Goal: Find specific page/section: Find specific page/section

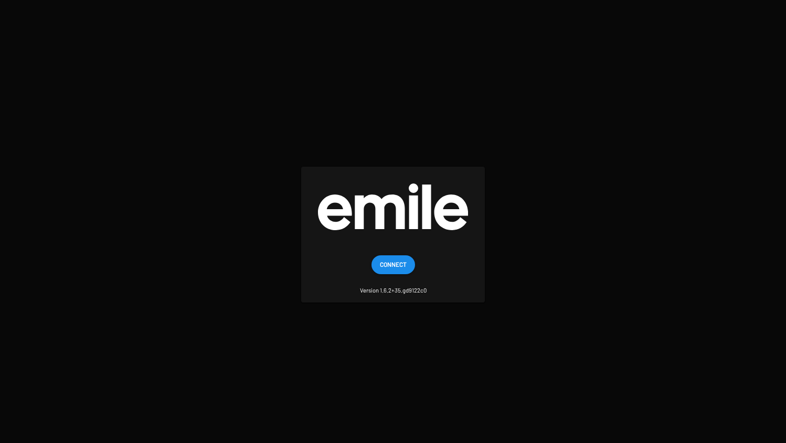
click at [388, 268] on span "Connect" at bounding box center [393, 264] width 27 height 19
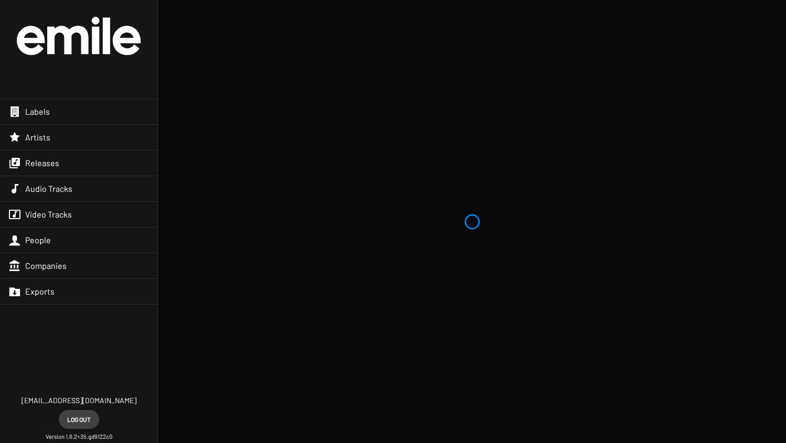
click at [62, 146] on div "Artists" at bounding box center [78, 137] width 157 height 25
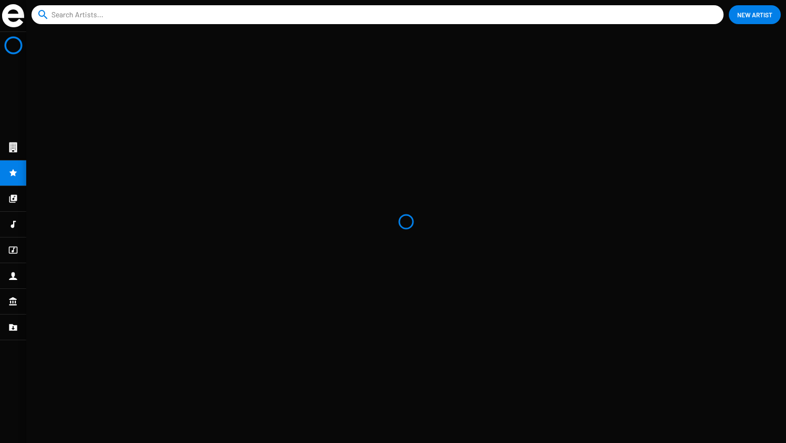
click at [124, 14] on input at bounding box center [379, 14] width 656 height 19
type input "i"
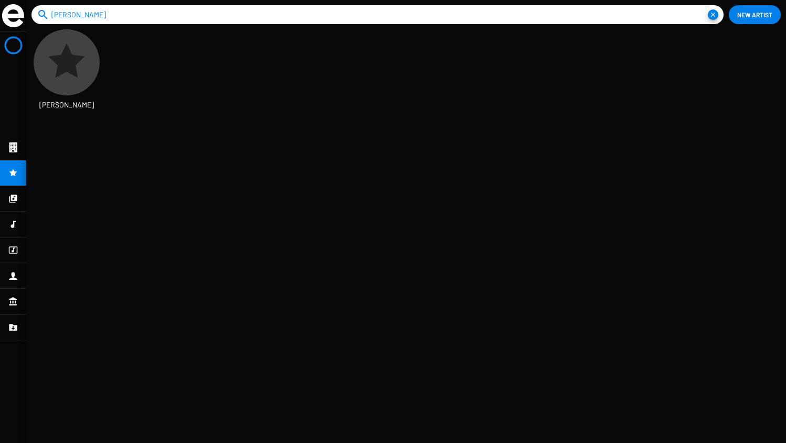
scroll to position [17, 50]
type input "[PERSON_NAME]"
click at [67, 102] on span "[PERSON_NAME]" at bounding box center [66, 105] width 55 height 10
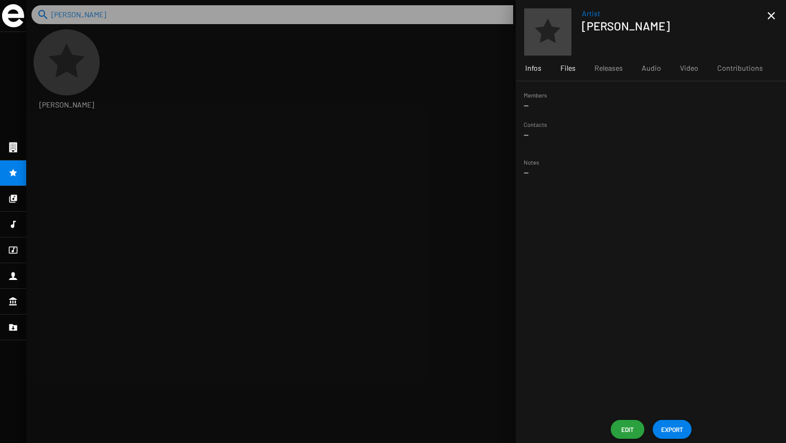
click at [572, 68] on span "Files" at bounding box center [567, 68] width 15 height 10
click at [601, 71] on span "Releases 1" at bounding box center [609, 68] width 28 height 10
click at [590, 163] on span "Solo O Con Color" at bounding box center [594, 166] width 81 height 10
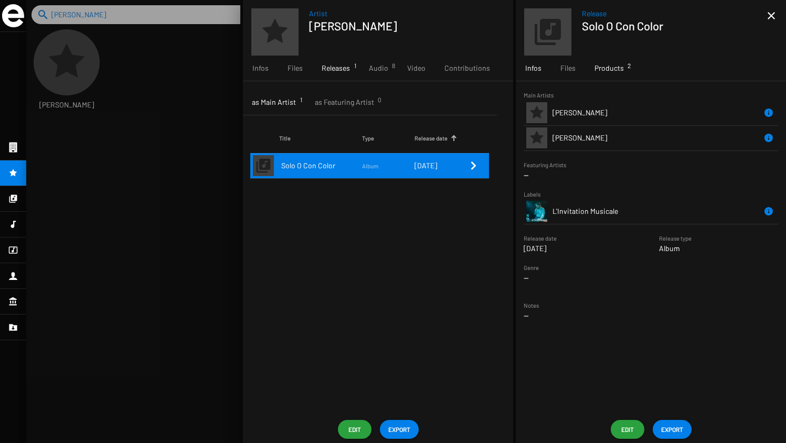
click at [616, 67] on span "Products 2" at bounding box center [609, 68] width 29 height 10
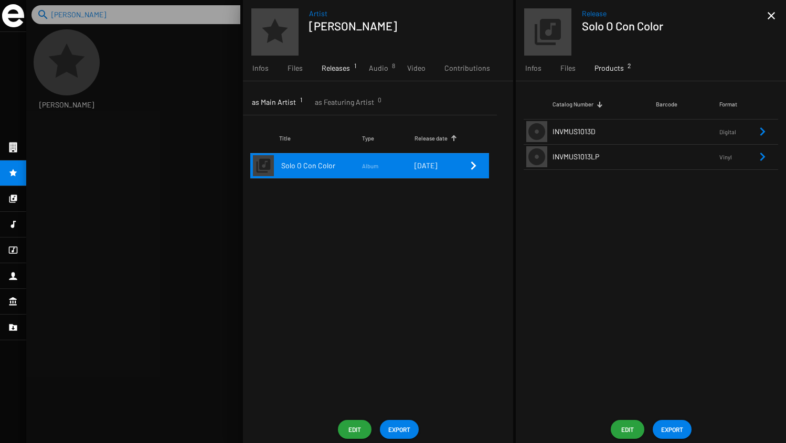
click at [599, 160] on span "INVMUS1013LP" at bounding box center [576, 156] width 47 height 9
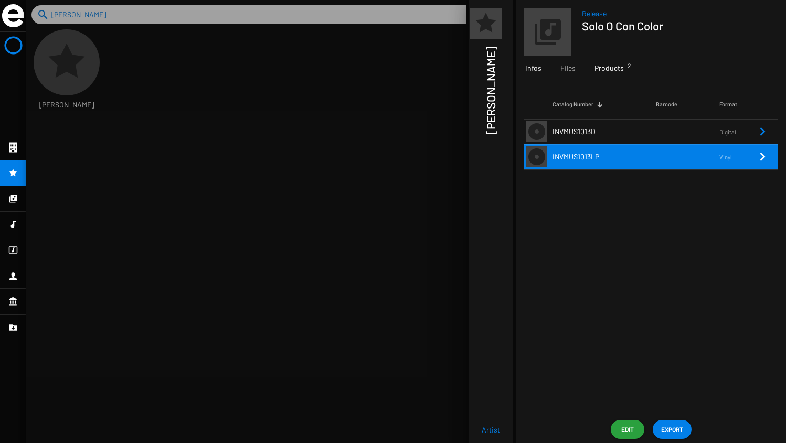
click at [538, 71] on span "Infos" at bounding box center [533, 68] width 16 height 10
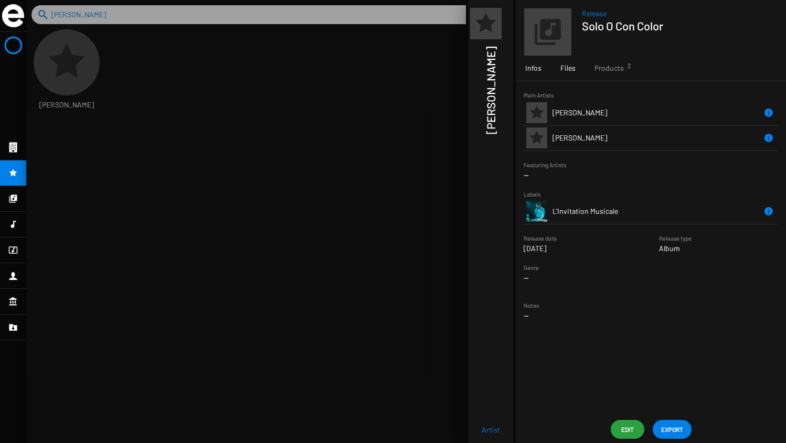
click at [568, 69] on span "Files" at bounding box center [567, 68] width 15 height 10
